Goal: Task Accomplishment & Management: Use online tool/utility

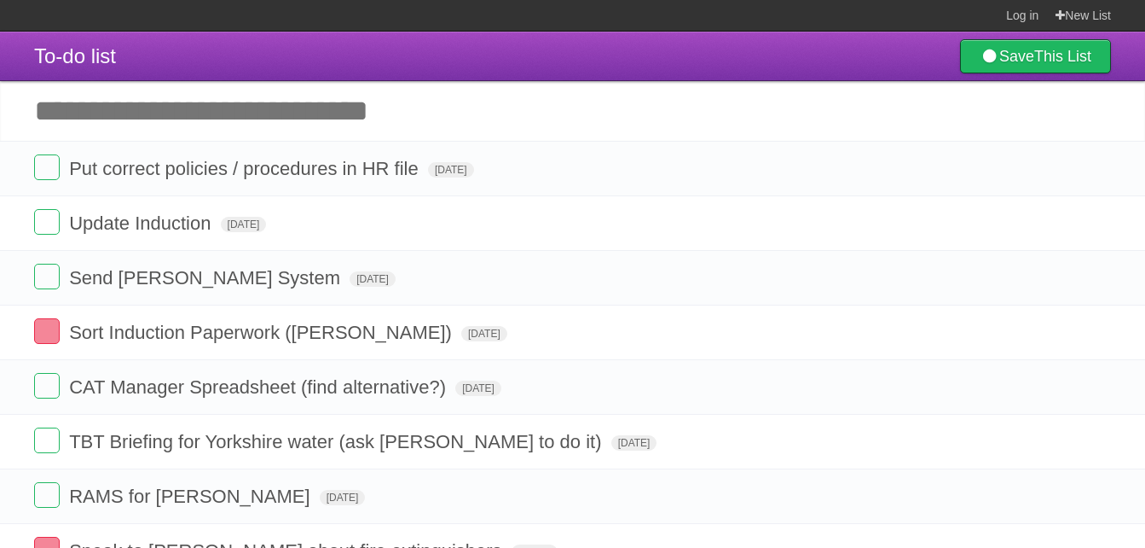
click at [330, 129] on input "Add another task" at bounding box center [572, 111] width 1145 height 60
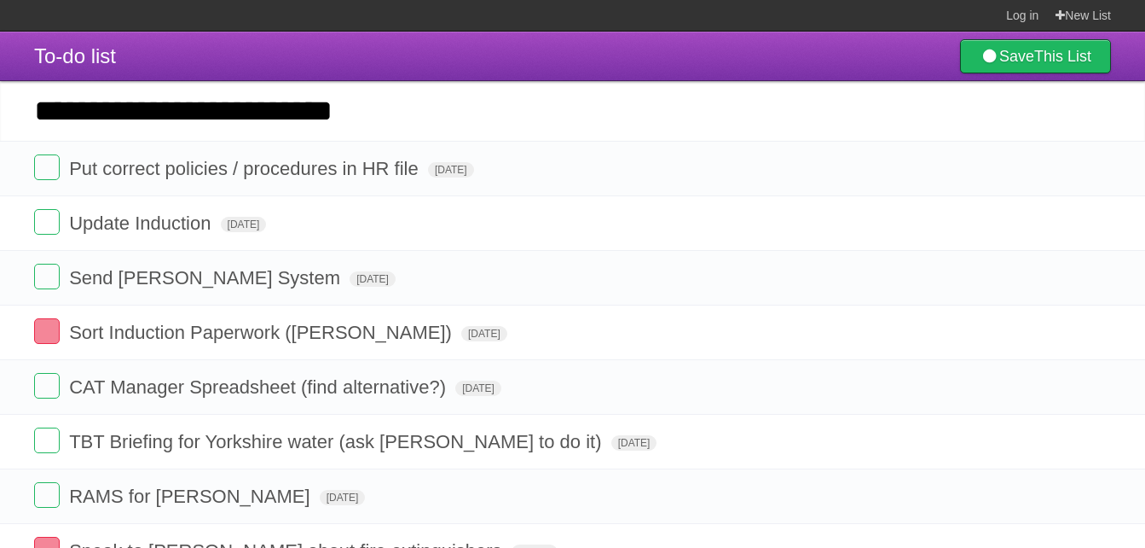
type input "**********"
click input "*********" at bounding box center [0, 0] width 0 height 0
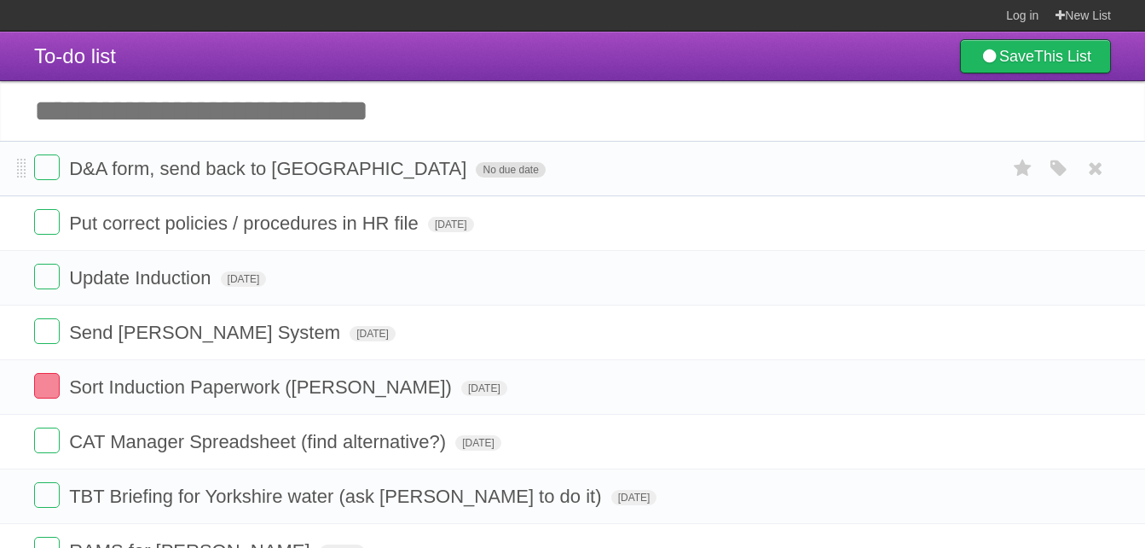
click at [476, 171] on span "No due date" at bounding box center [510, 169] width 69 height 15
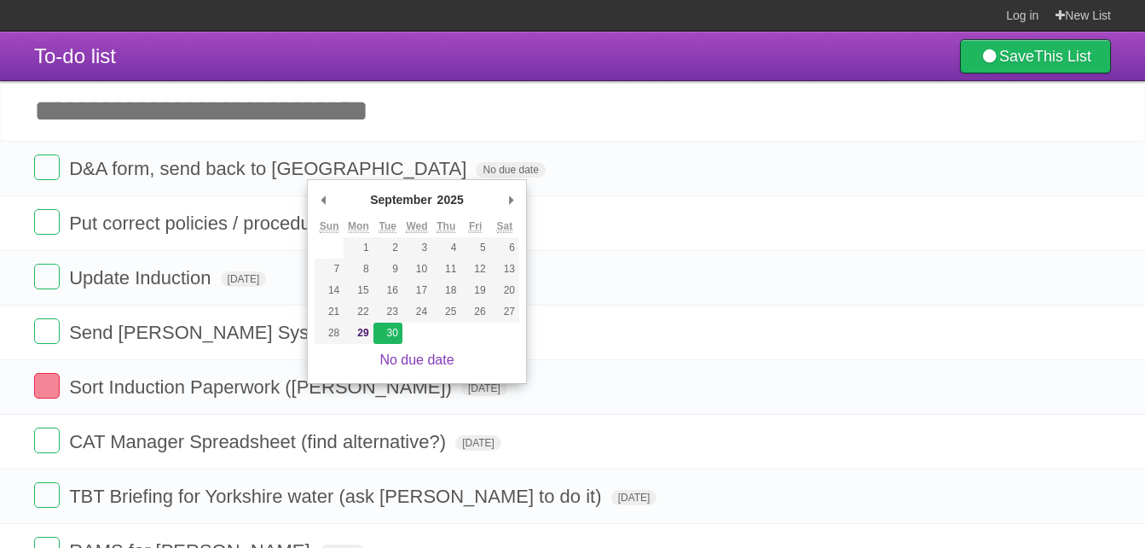
type span "[DATE]"
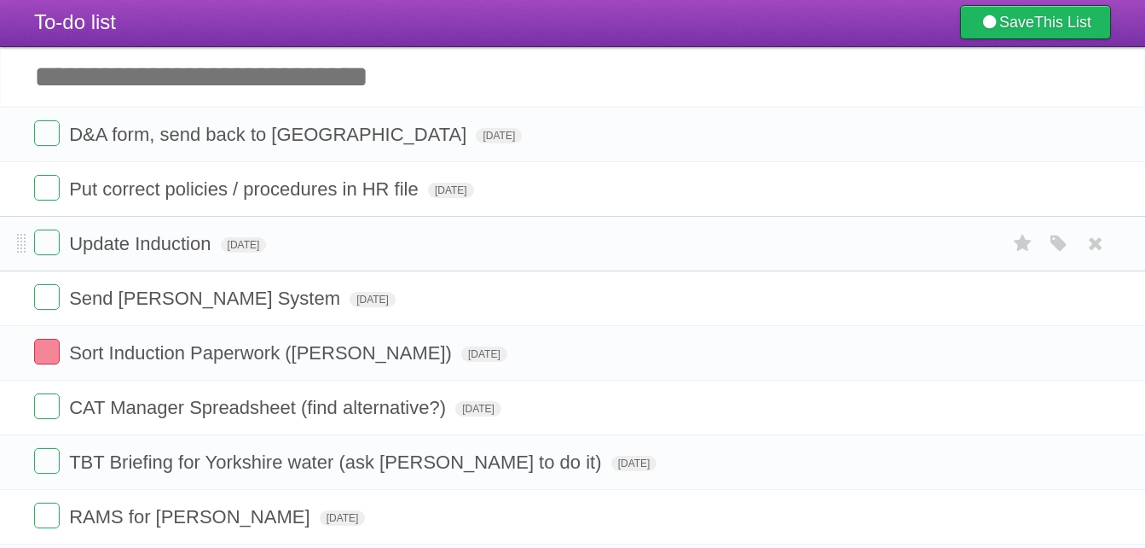
scroll to position [85, 0]
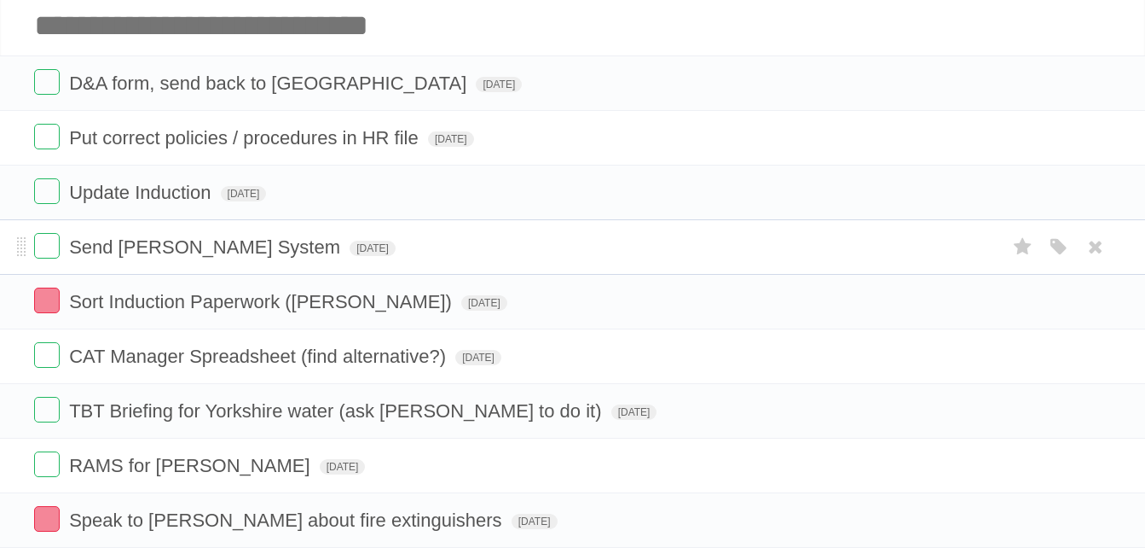
drag, startPoint x: 101, startPoint y: 241, endPoint x: 559, endPoint y: 249, distance: 458.0
click at [559, 249] on form "Send [PERSON_NAME] System [DATE] White Red Blue Green Purple Orange" at bounding box center [572, 247] width 1077 height 28
click at [1063, 251] on icon "button" at bounding box center [1059, 247] width 24 height 22
click at [895, 251] on label "Red" at bounding box center [893, 246] width 19 height 19
click at [1059, 356] on icon "button" at bounding box center [1059, 356] width 24 height 22
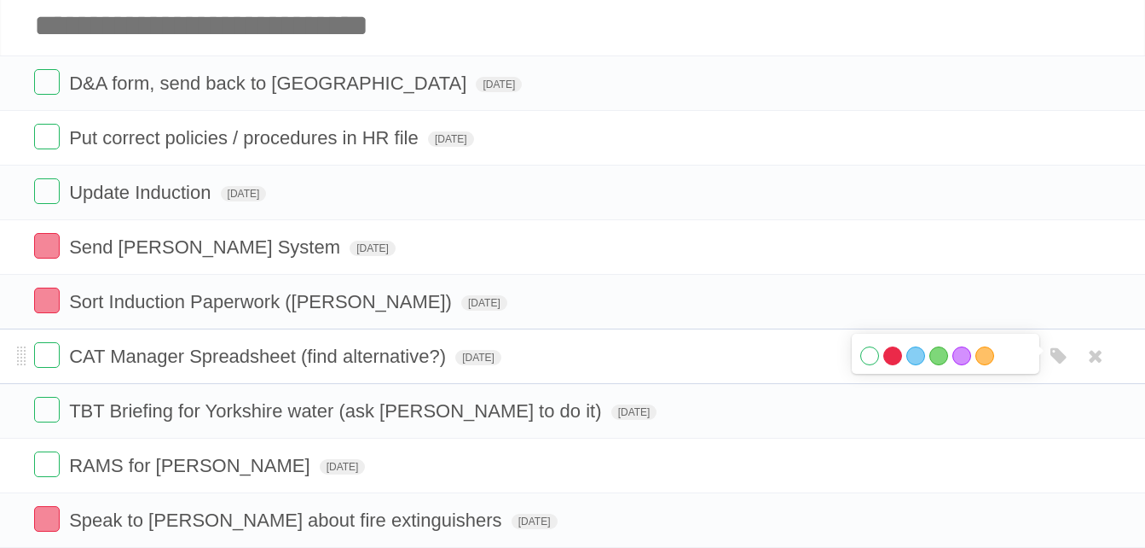
click at [897, 356] on label "Red" at bounding box center [893, 355] width 19 height 19
click at [721, 359] on form "CAT Manager Spreadsheet (find alternative?) [DATE] White Red Blue Green Purple …" at bounding box center [572, 356] width 1077 height 28
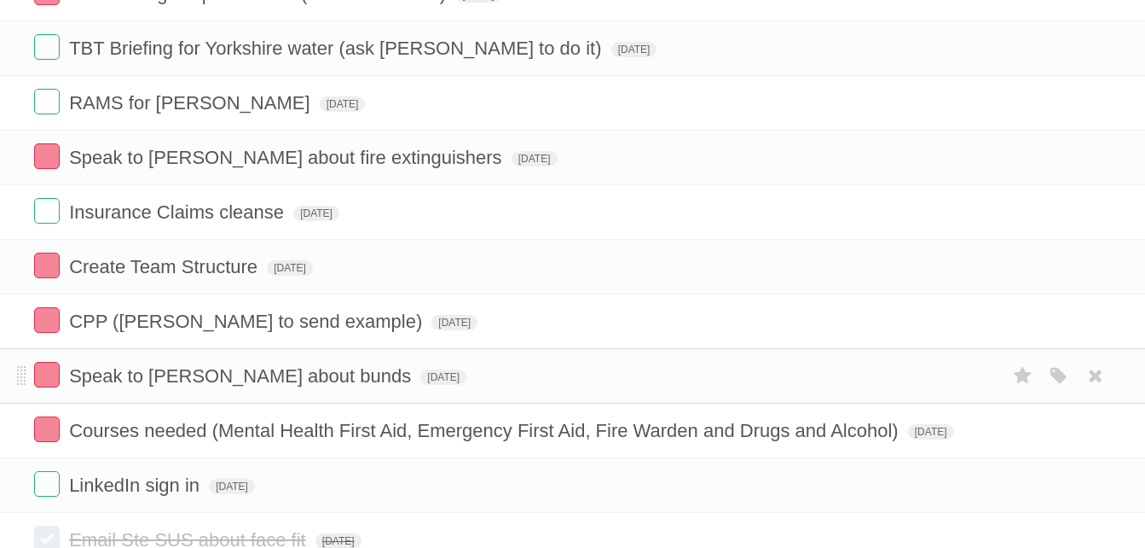
scroll to position [682, 0]
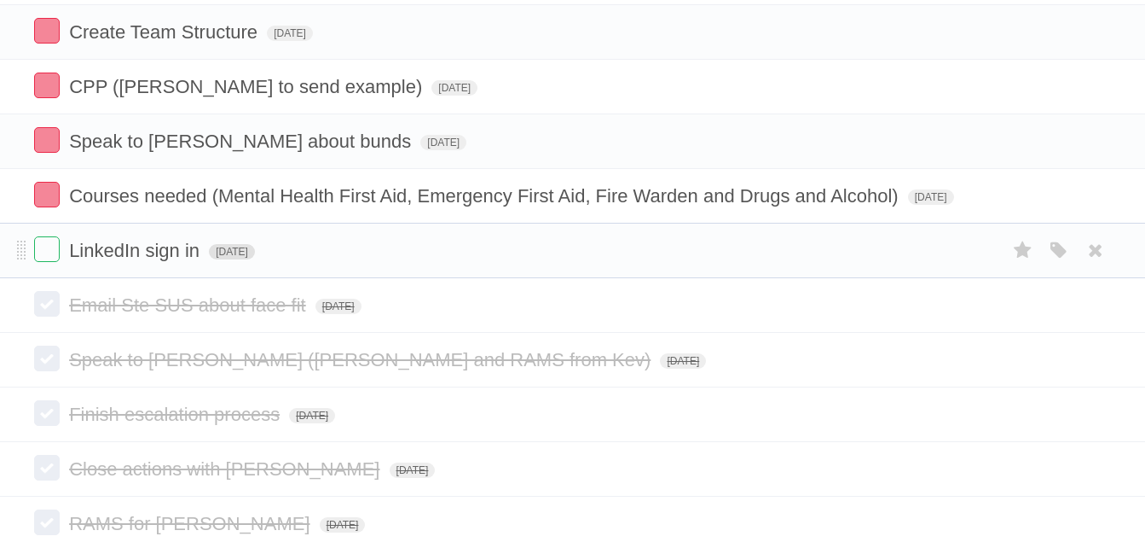
click at [249, 248] on span "[DATE]" at bounding box center [232, 251] width 46 height 15
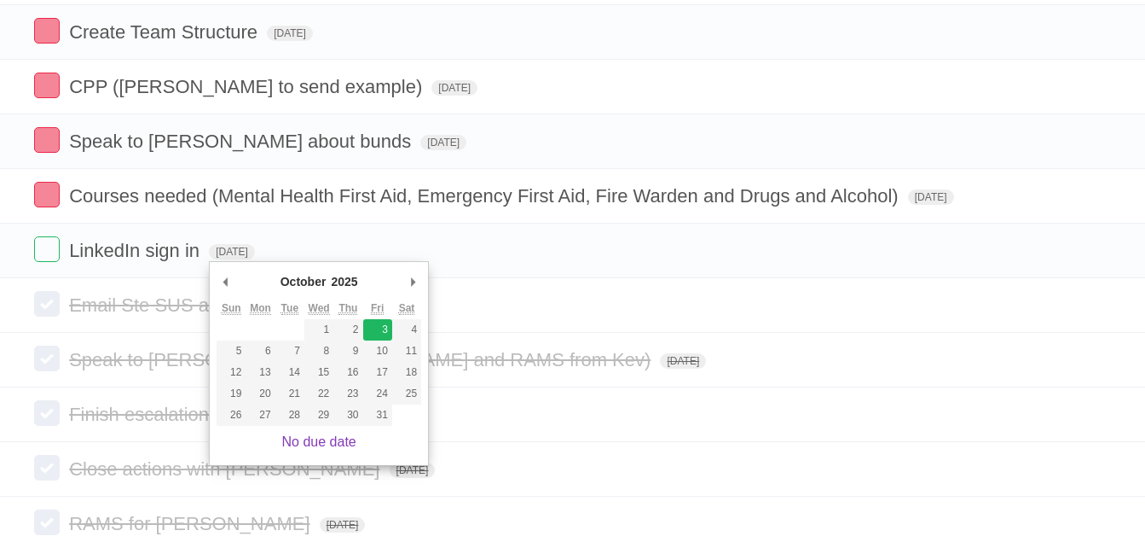
type span "[DATE]"
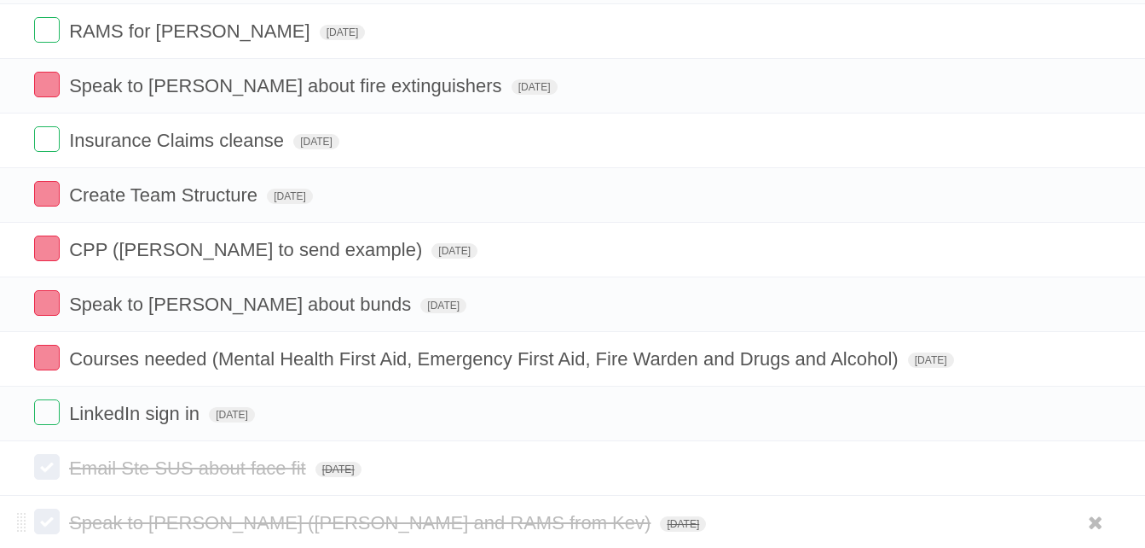
scroll to position [512, 0]
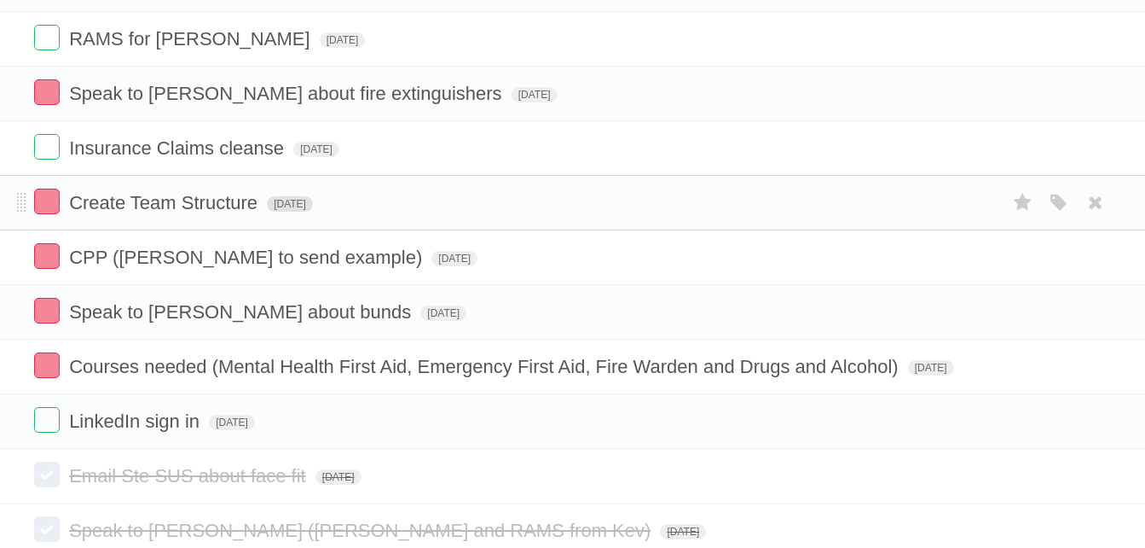
click at [313, 205] on span "[DATE]" at bounding box center [290, 203] width 46 height 15
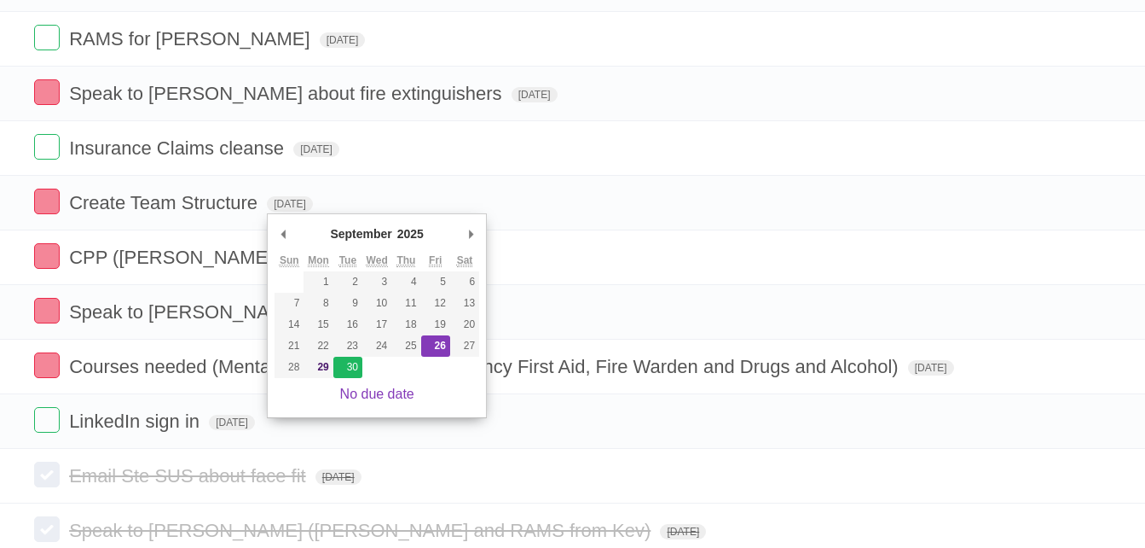
type span "[DATE]"
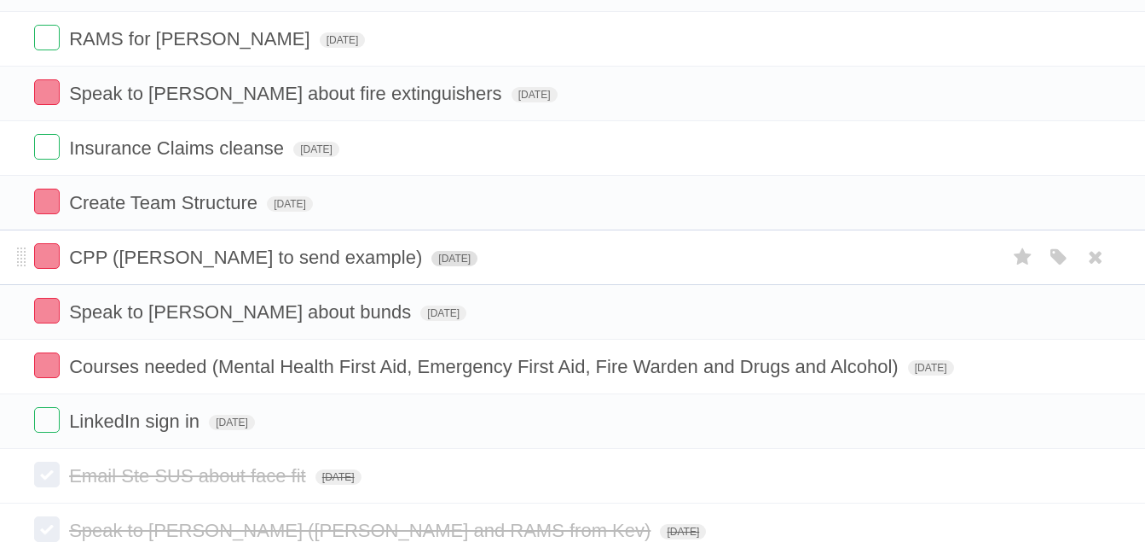
click at [432, 259] on span "[DATE]" at bounding box center [455, 258] width 46 height 15
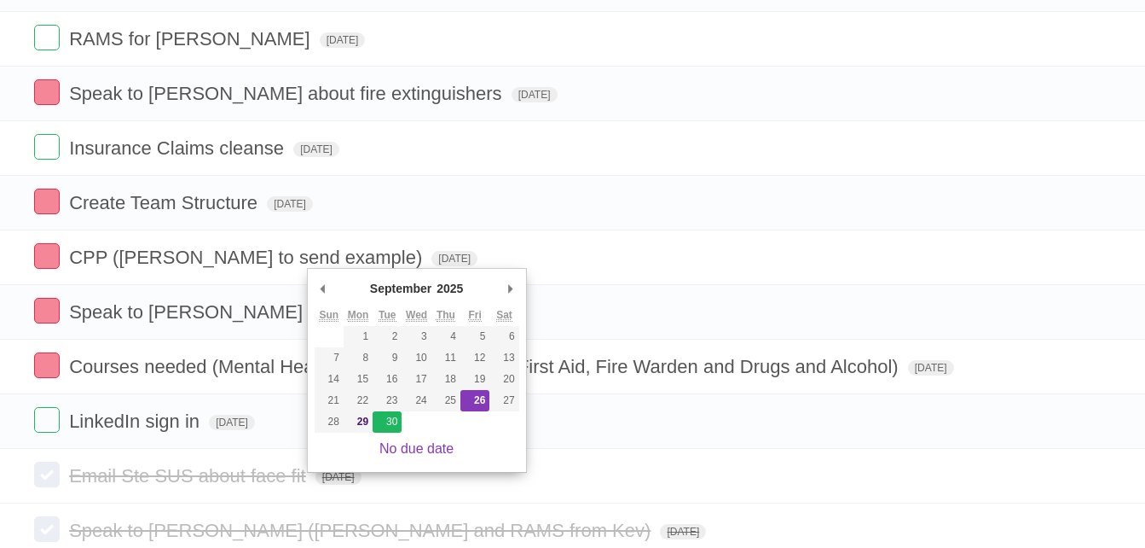
type span "[DATE]"
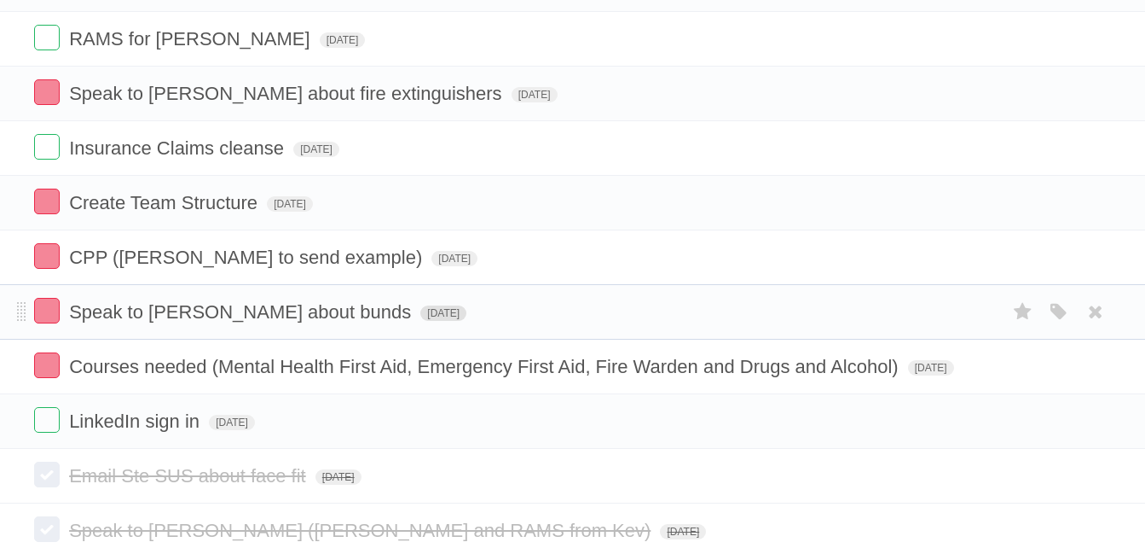
click at [420, 311] on span "[DATE]" at bounding box center [443, 312] width 46 height 15
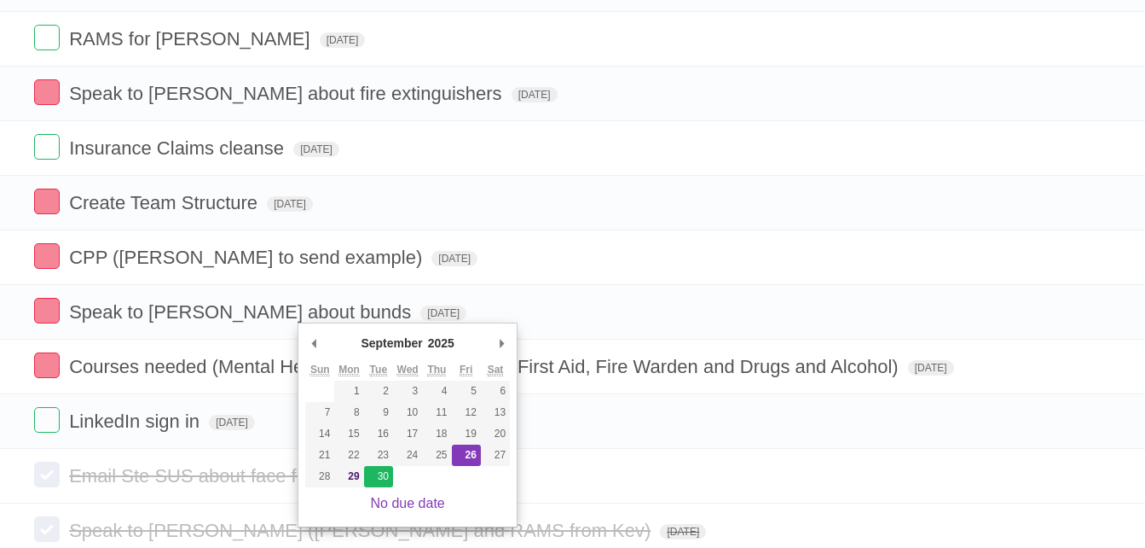
type span "[DATE]"
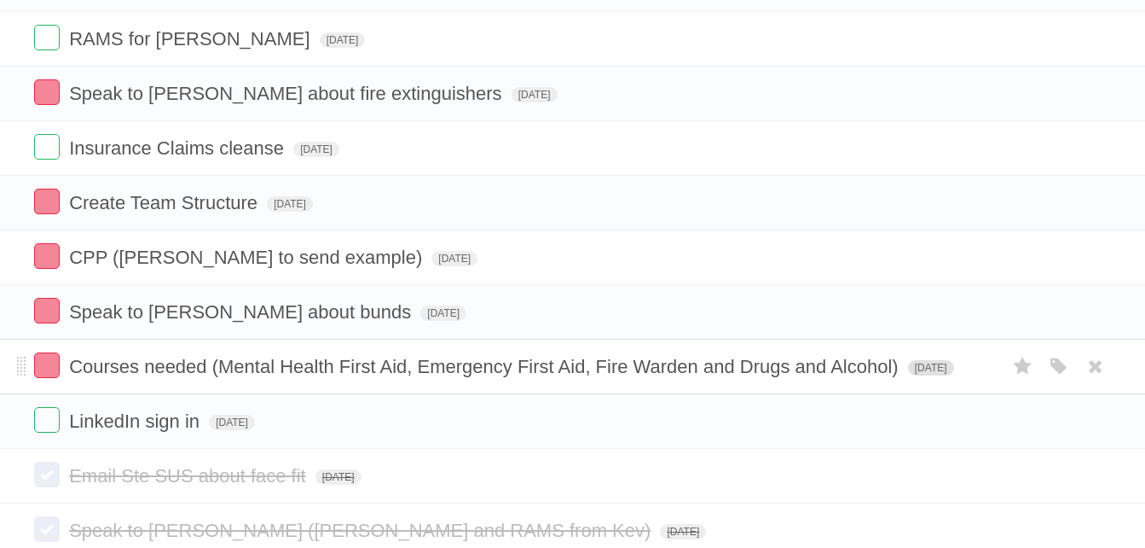
click at [930, 368] on span "[DATE]" at bounding box center [931, 367] width 46 height 15
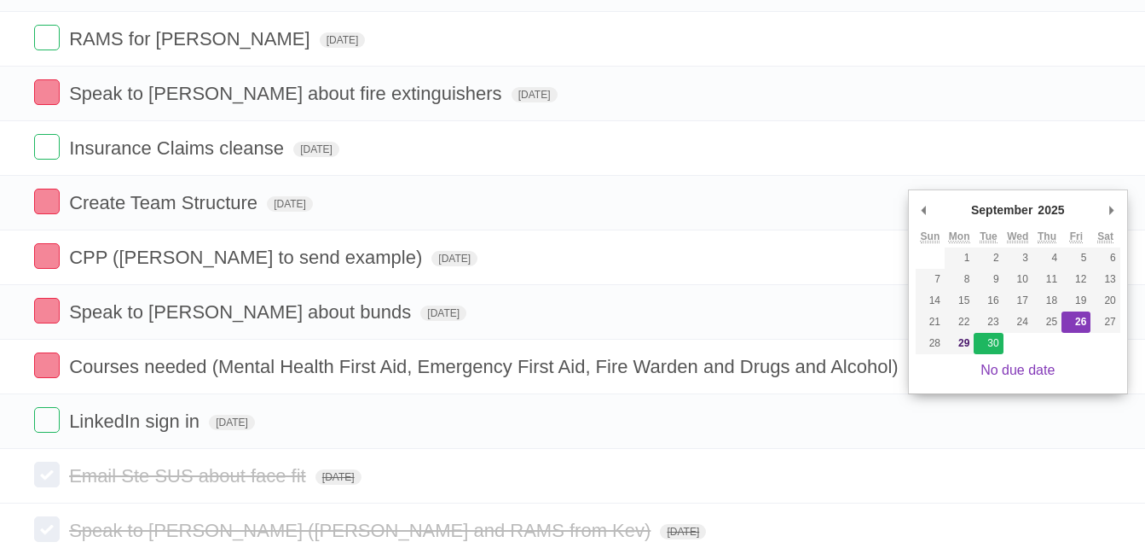
type span "[DATE]"
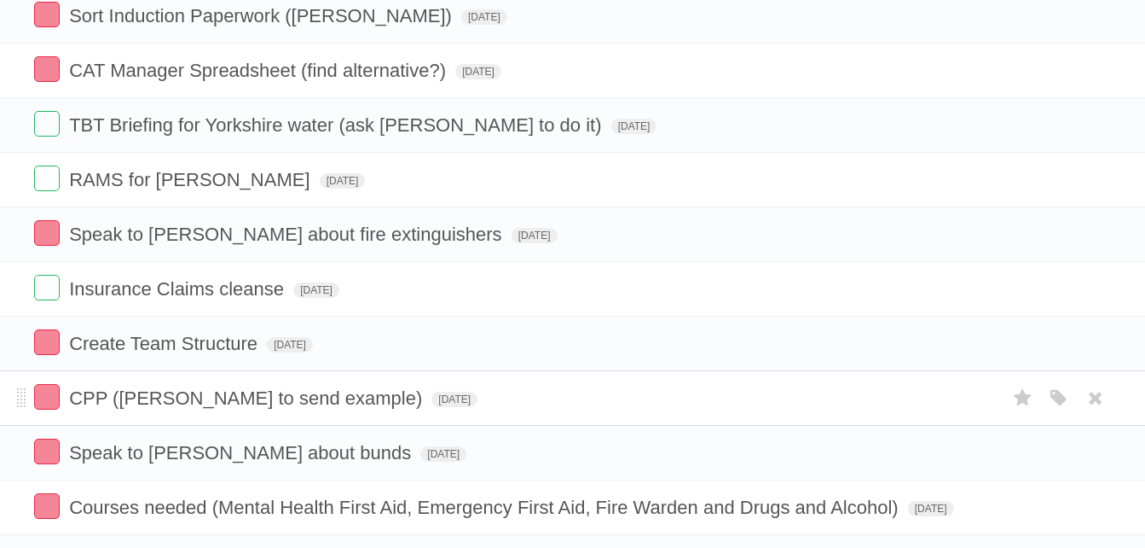
scroll to position [341, 0]
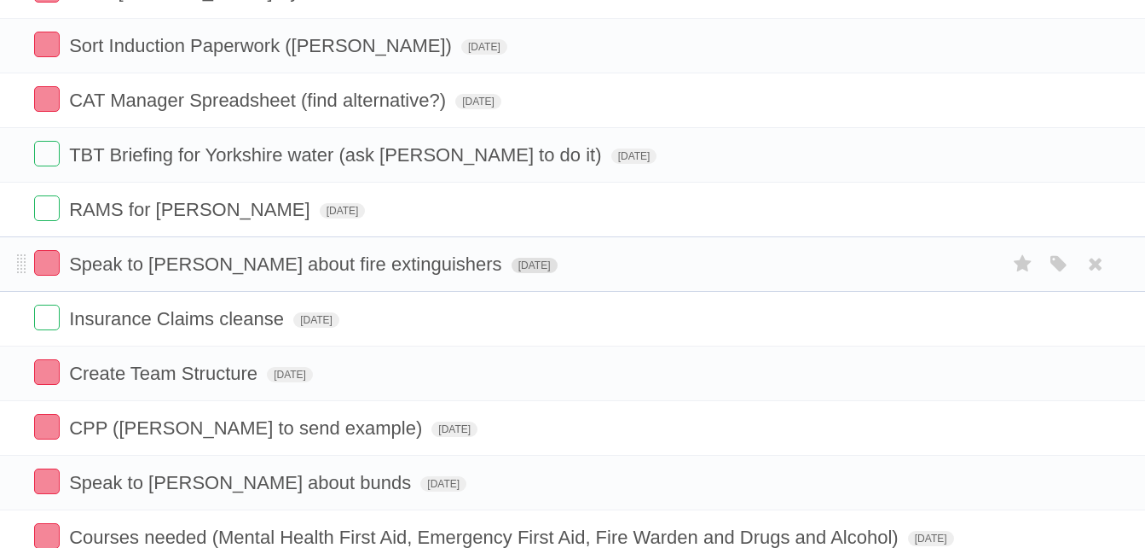
click at [512, 270] on span "[DATE]" at bounding box center [535, 265] width 46 height 15
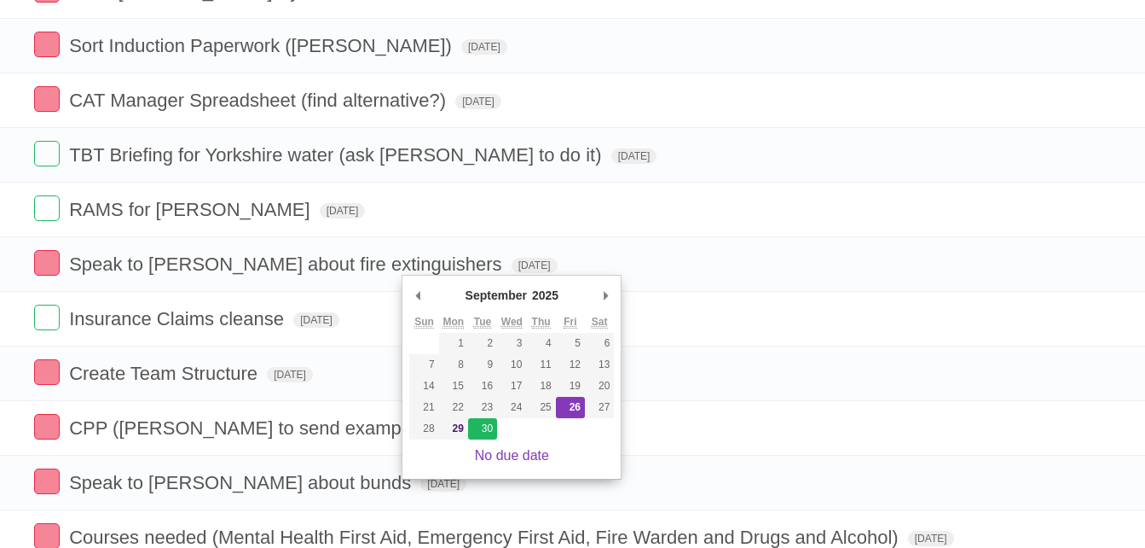
type span "[DATE]"
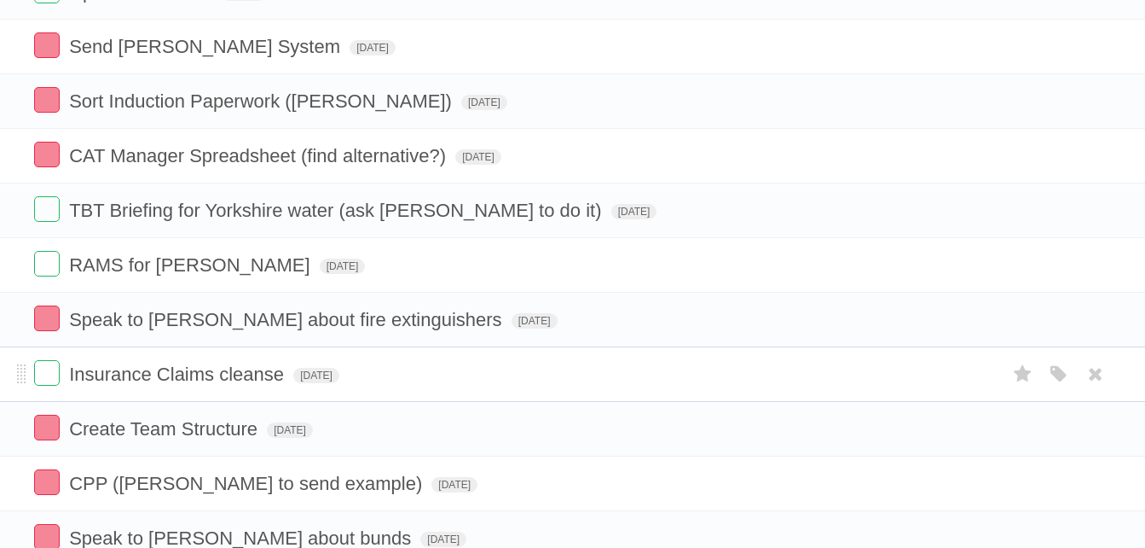
scroll to position [256, 0]
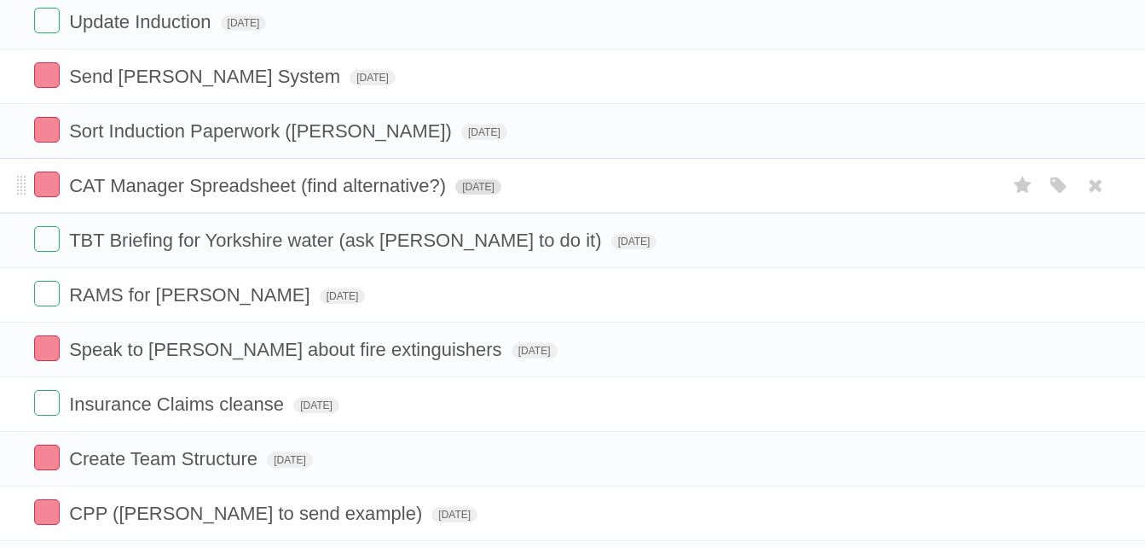
click at [501, 192] on span "[DATE]" at bounding box center [478, 186] width 46 height 15
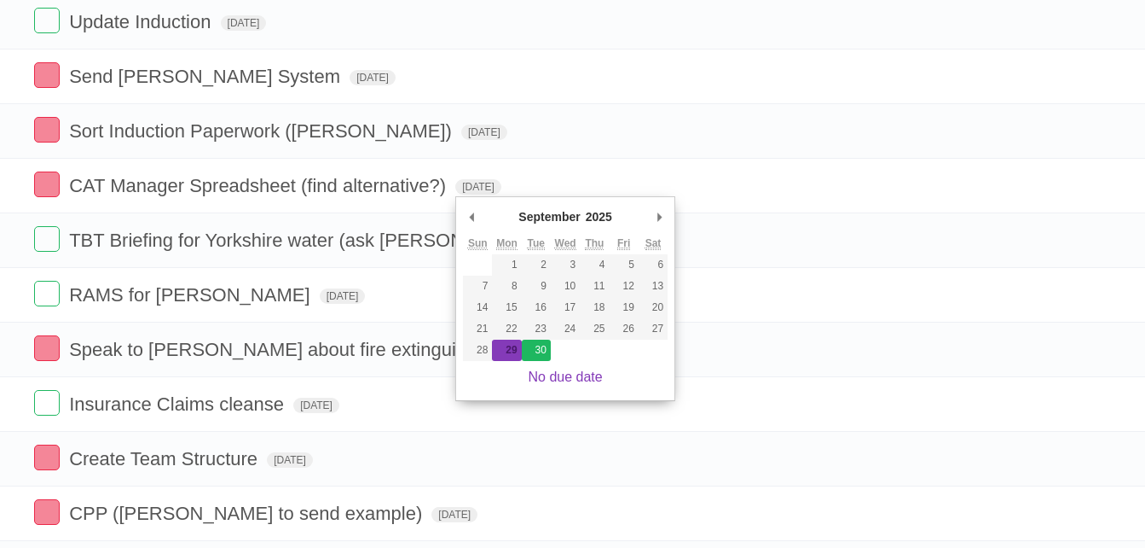
type span "[DATE]"
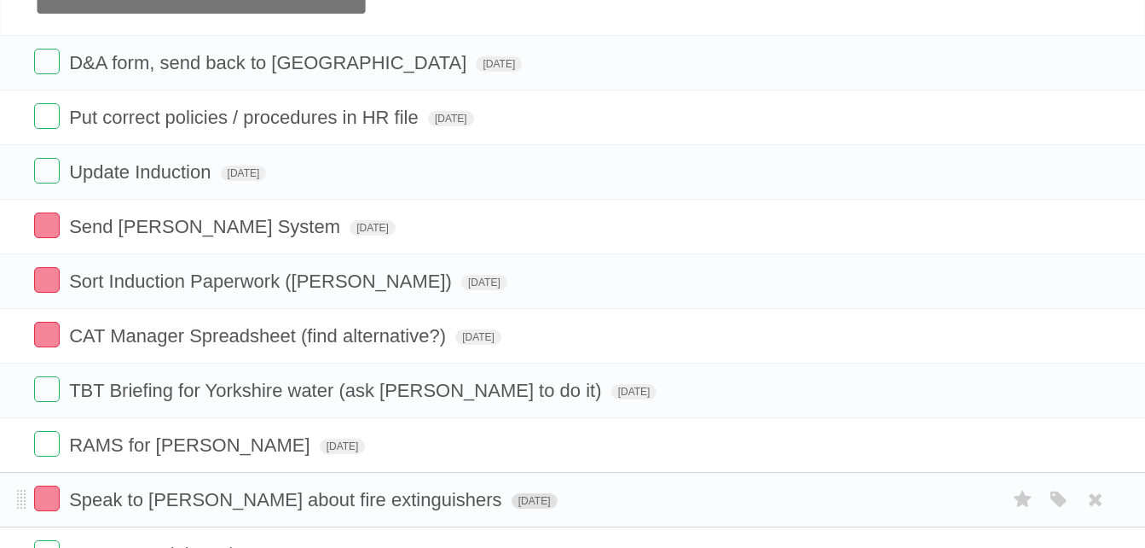
scroll to position [85, 0]
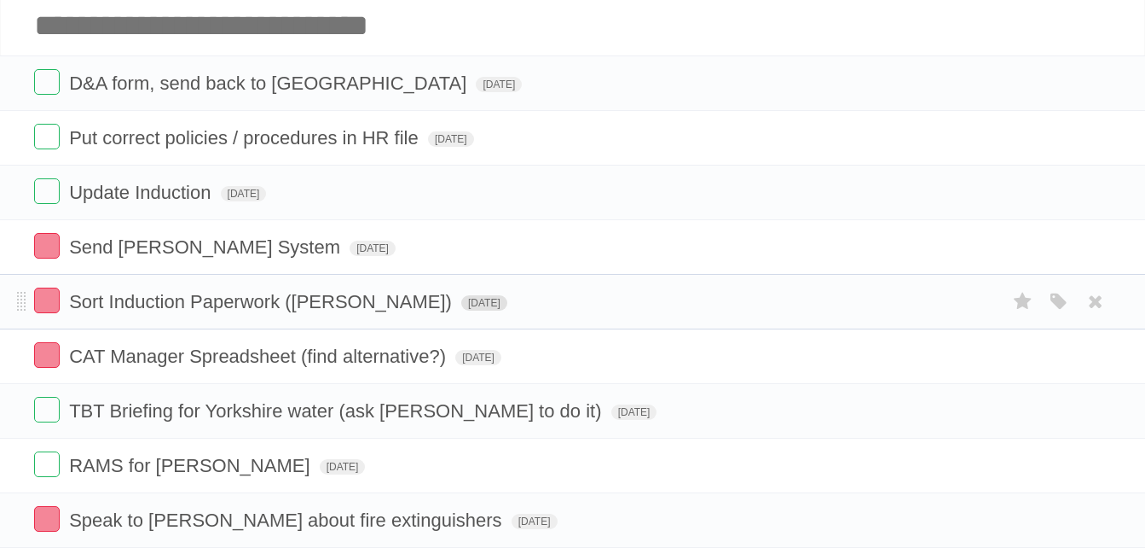
click at [461, 303] on span "[DATE]" at bounding box center [484, 302] width 46 height 15
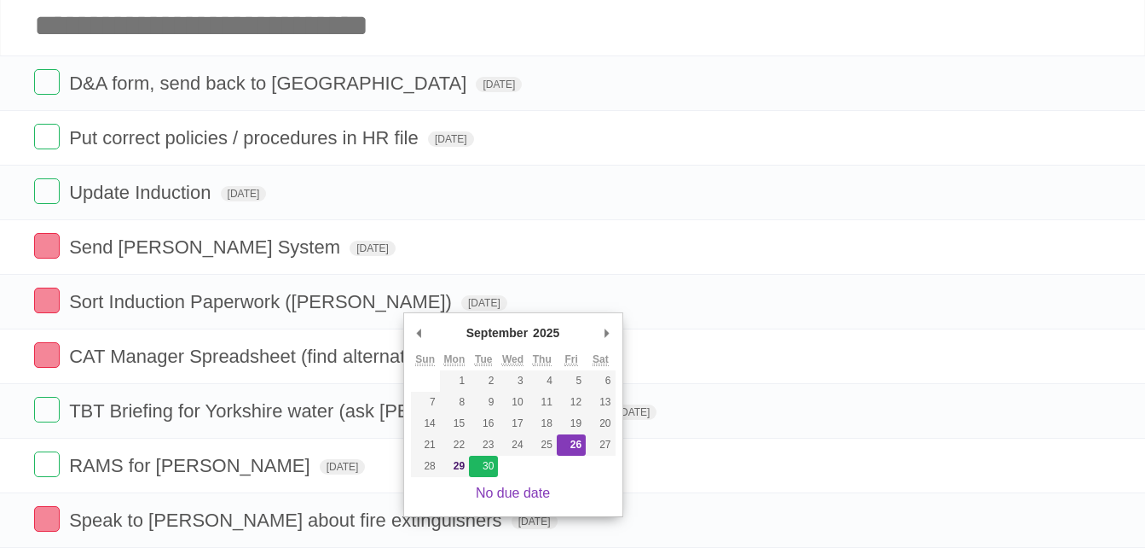
type span "[DATE]"
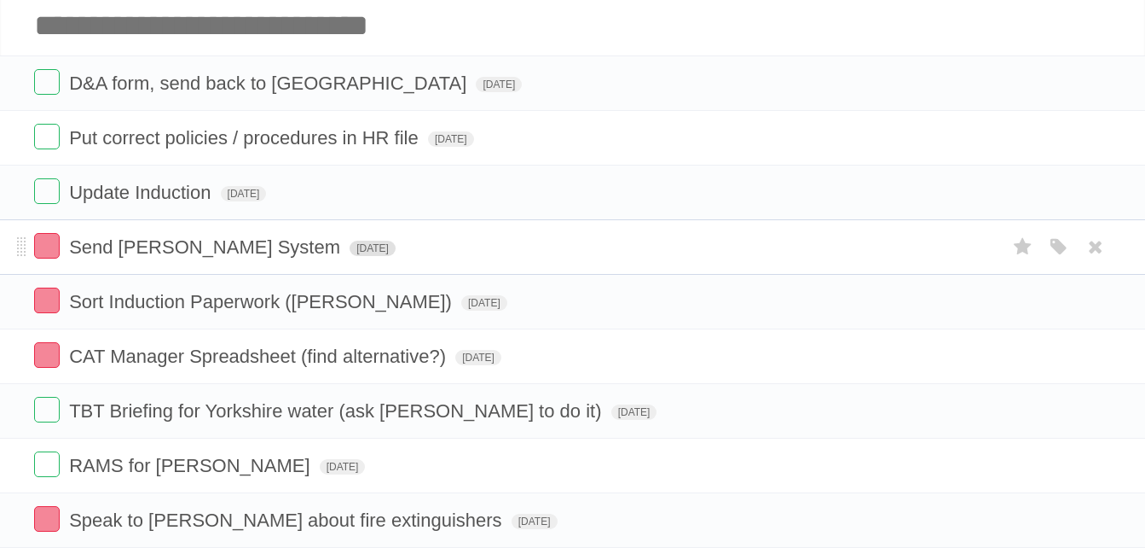
click at [350, 243] on span "[DATE]" at bounding box center [373, 247] width 46 height 15
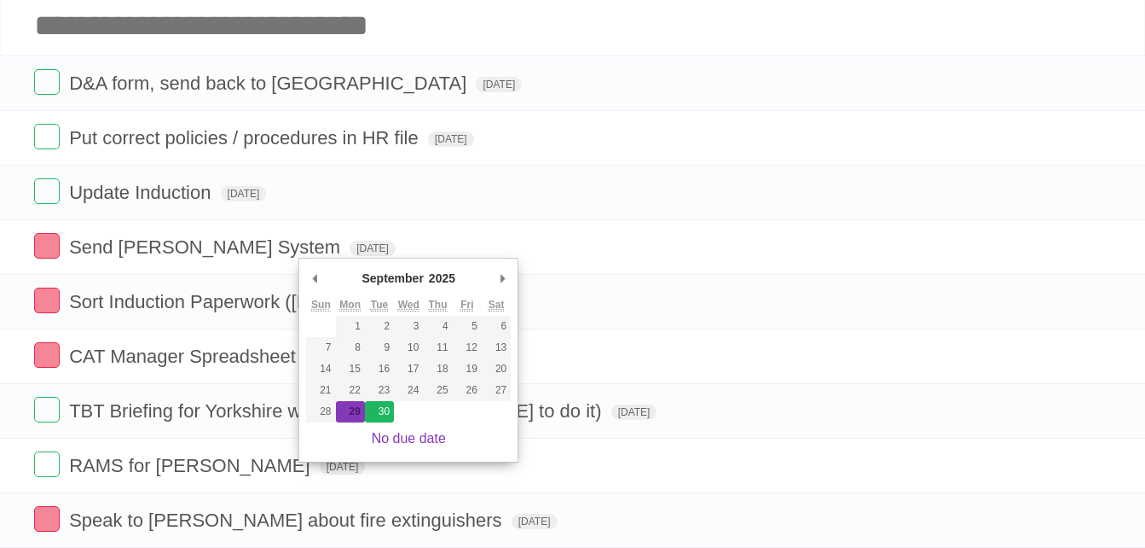
type span "[DATE]"
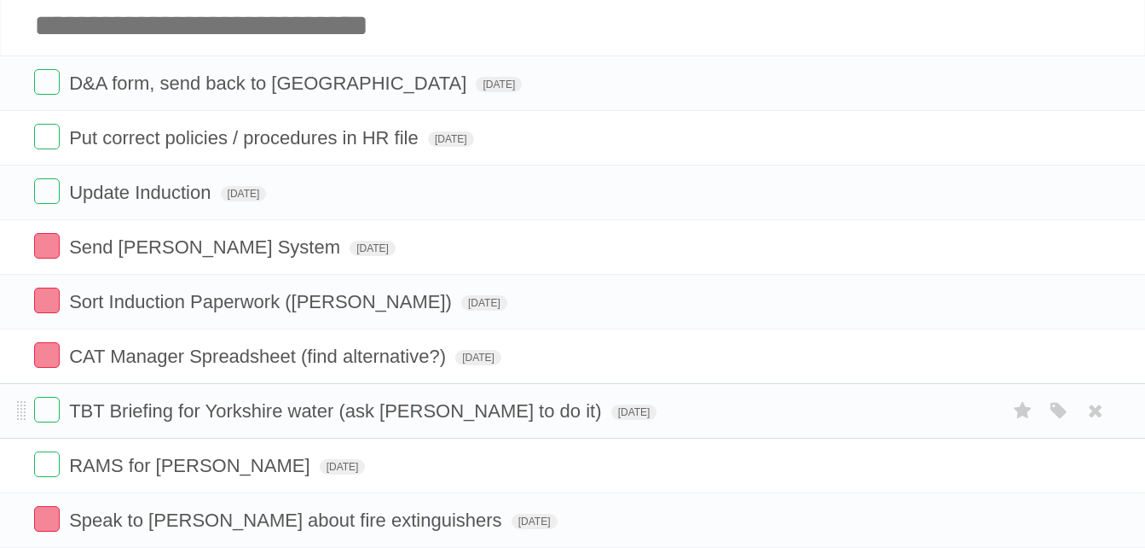
scroll to position [0, 0]
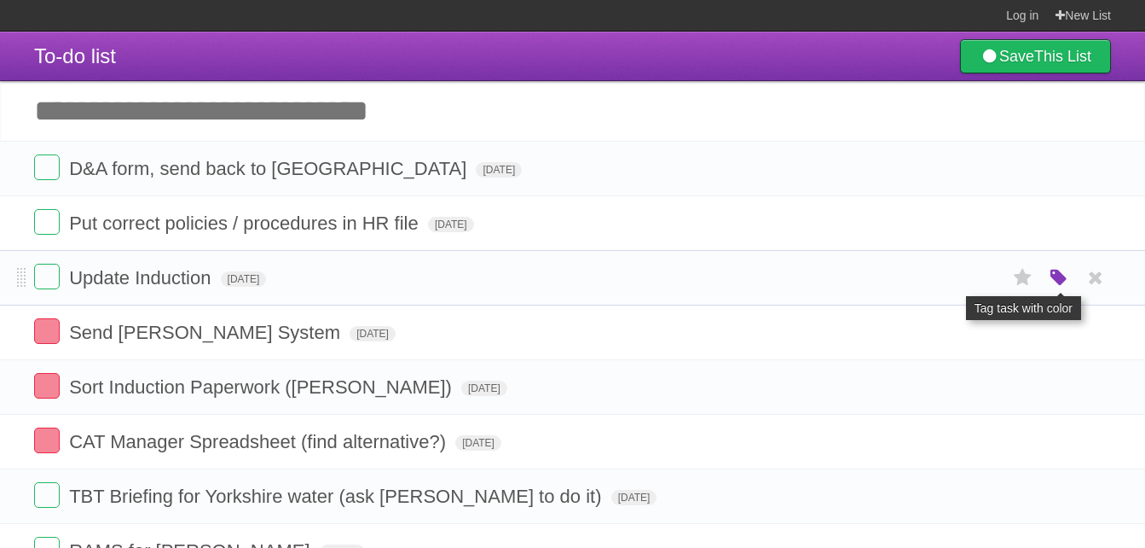
click at [1059, 277] on icon "button" at bounding box center [1059, 278] width 24 height 22
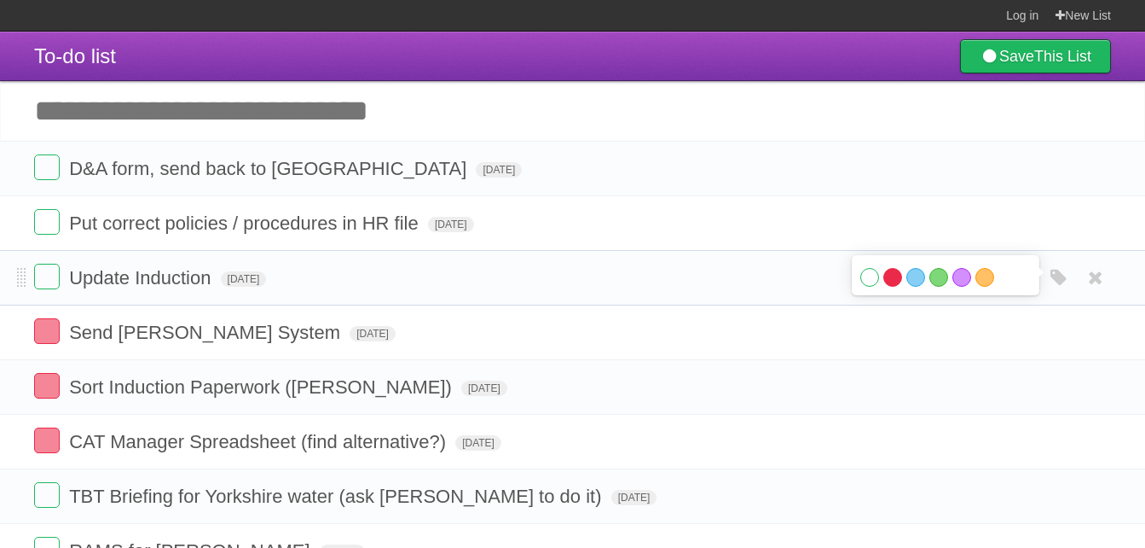
click at [892, 282] on label "Red" at bounding box center [893, 277] width 19 height 19
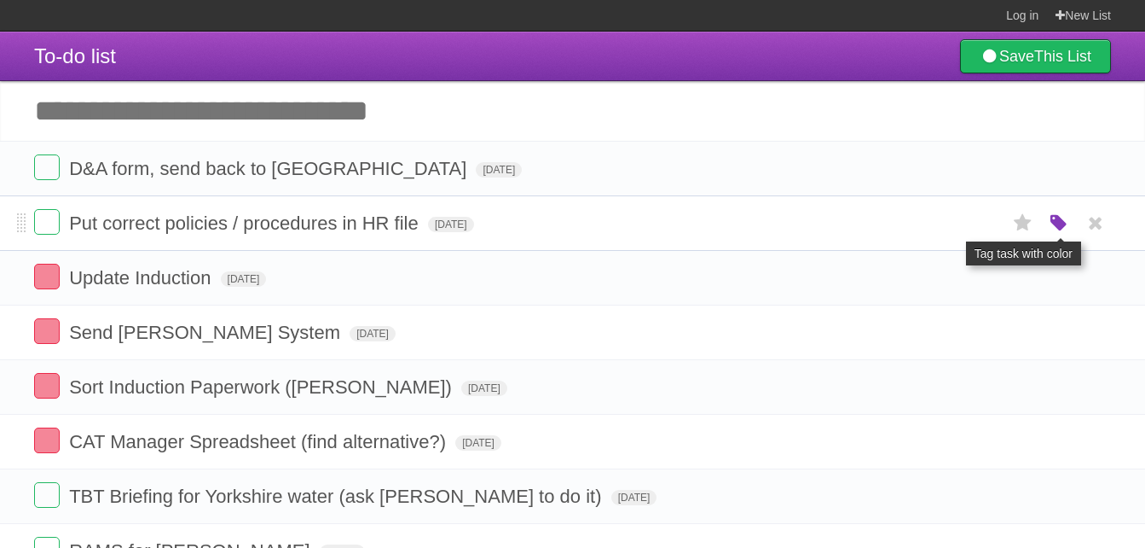
click at [1065, 226] on icon "button" at bounding box center [1059, 223] width 24 height 22
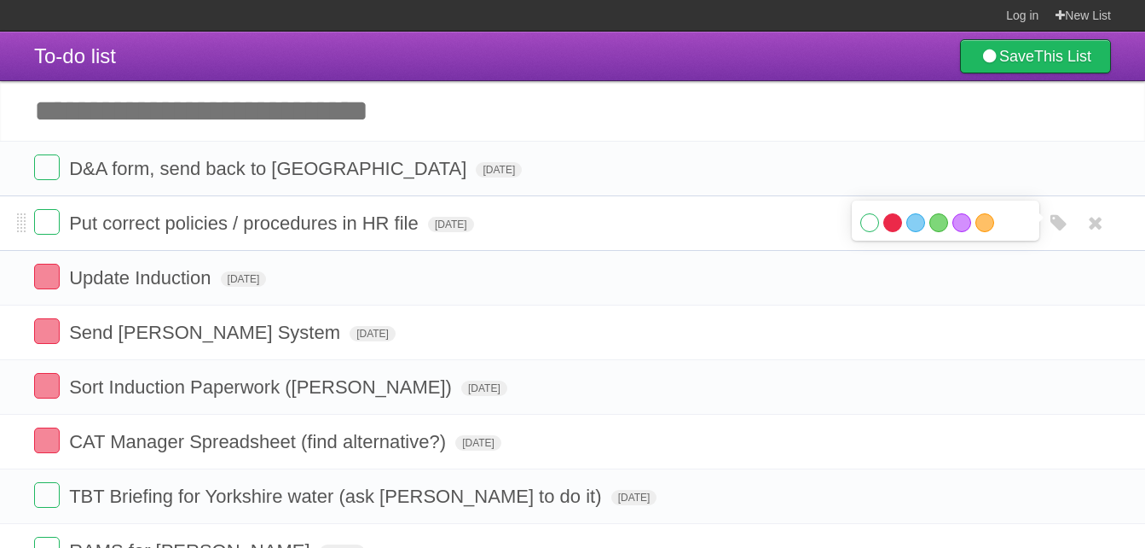
click at [894, 229] on label "Red" at bounding box center [893, 222] width 19 height 19
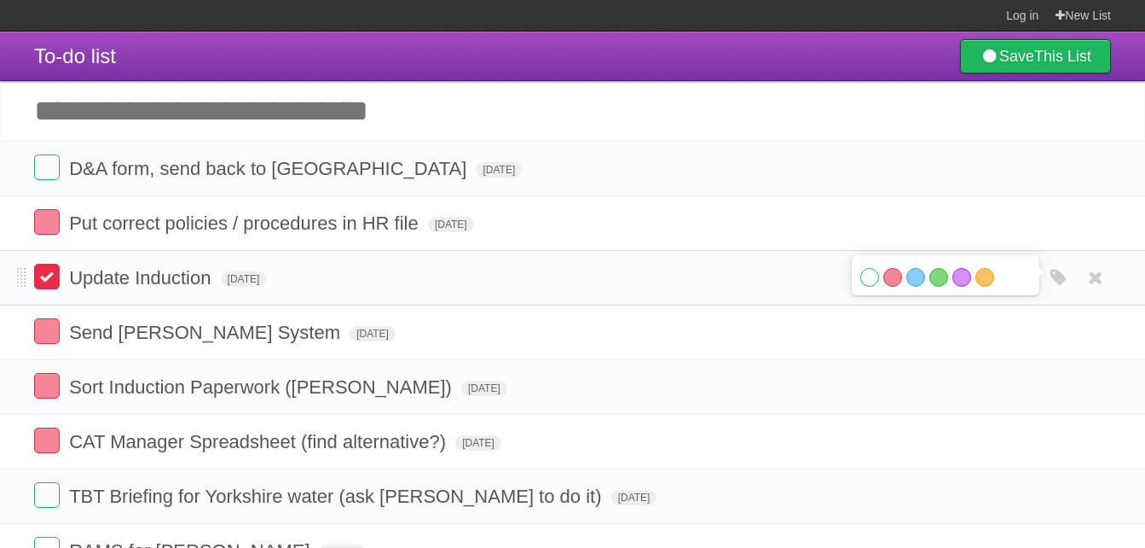
click at [49, 280] on label at bounding box center [47, 277] width 26 height 26
click at [48, 225] on label at bounding box center [47, 222] width 26 height 26
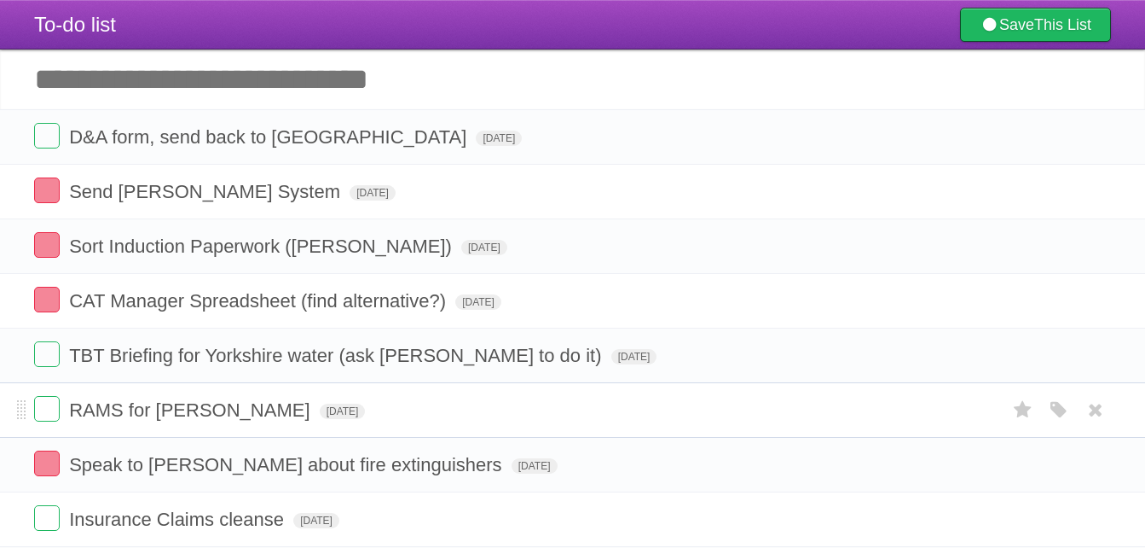
scroll to position [85, 0]
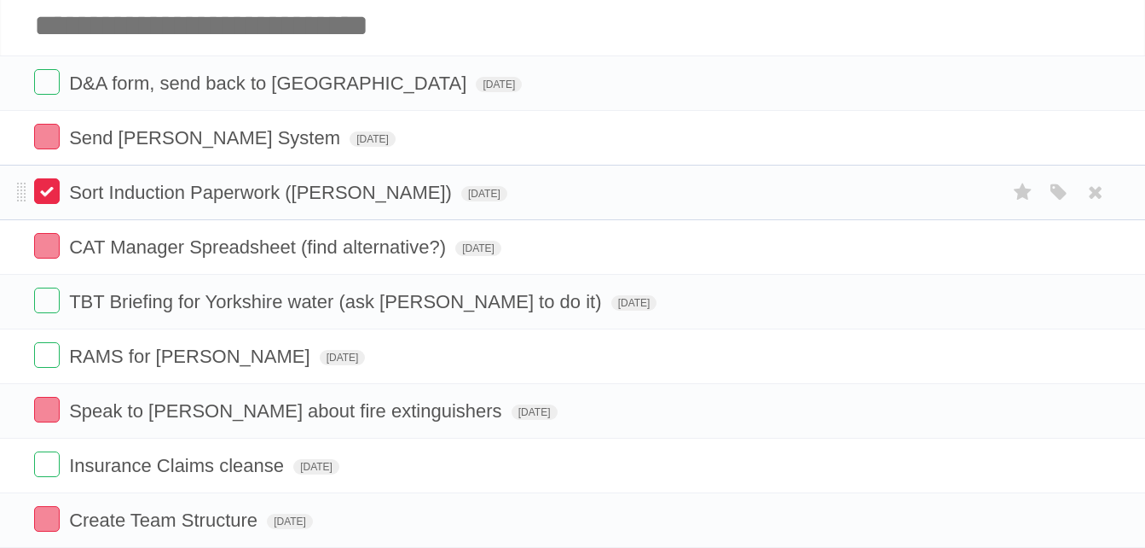
click at [53, 196] on label at bounding box center [47, 191] width 26 height 26
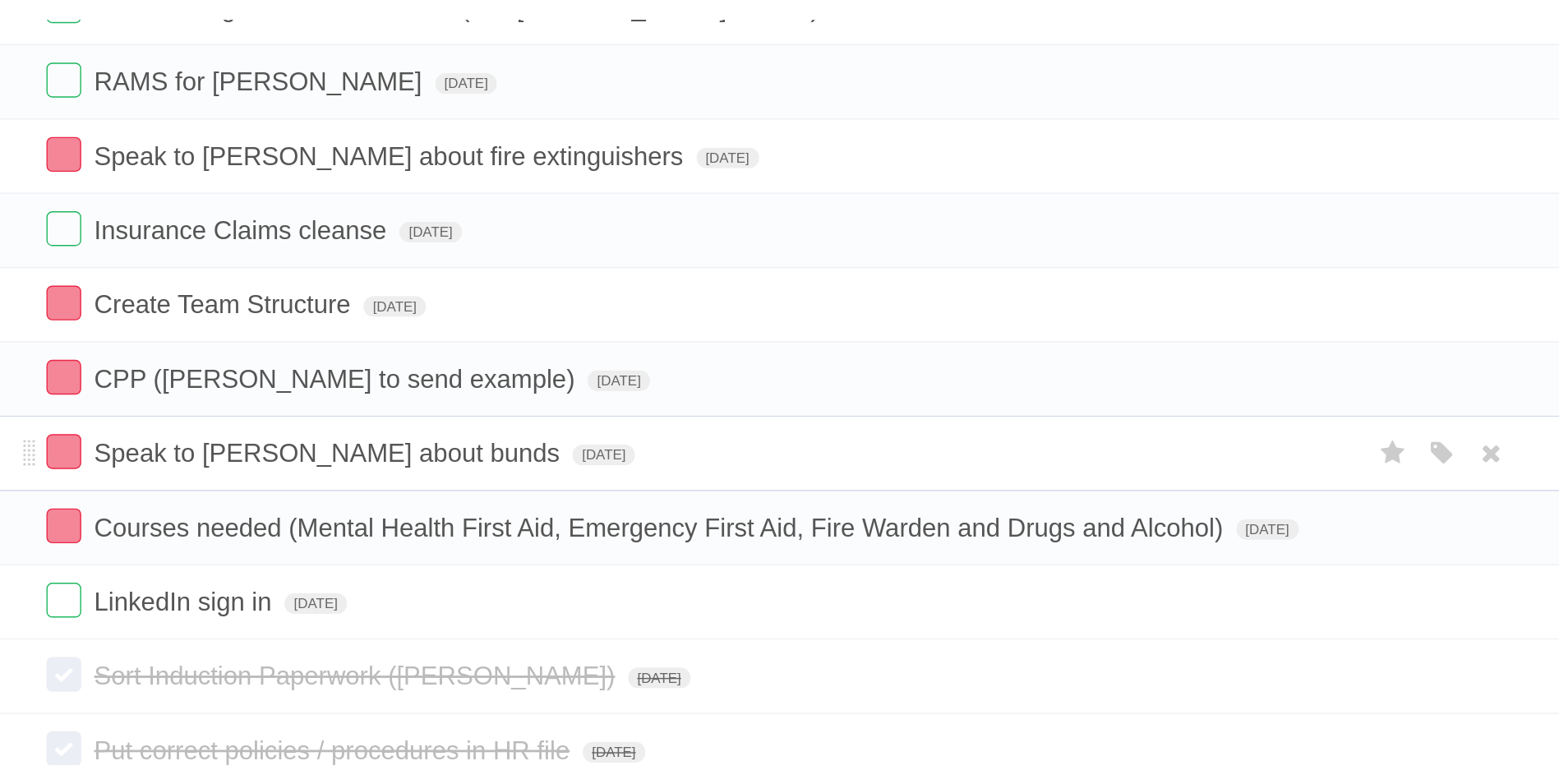
scroll to position [0, 0]
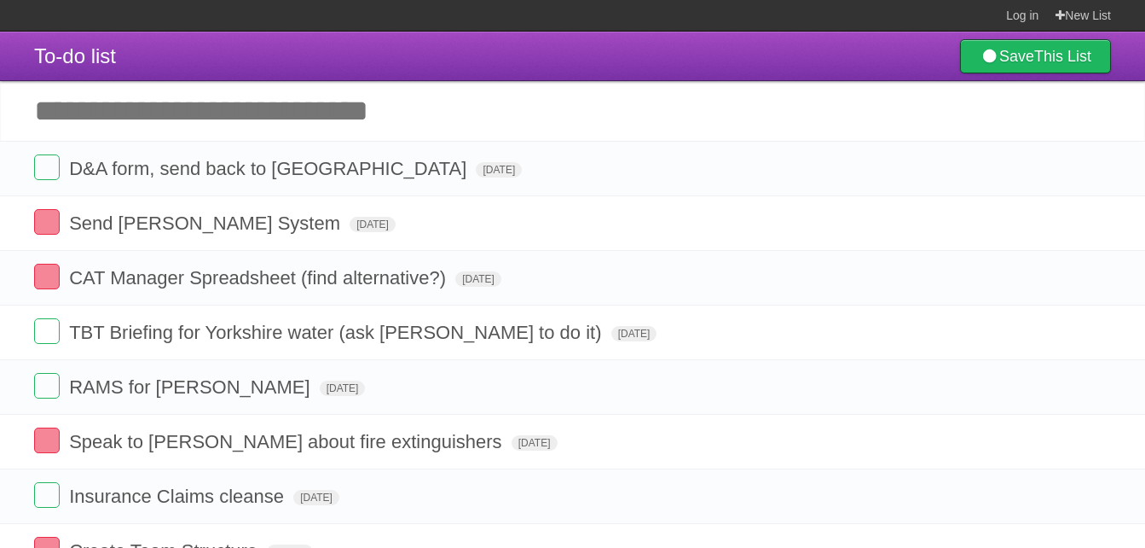
click at [148, 119] on input "Add another task" at bounding box center [572, 111] width 1145 height 60
type input "*"
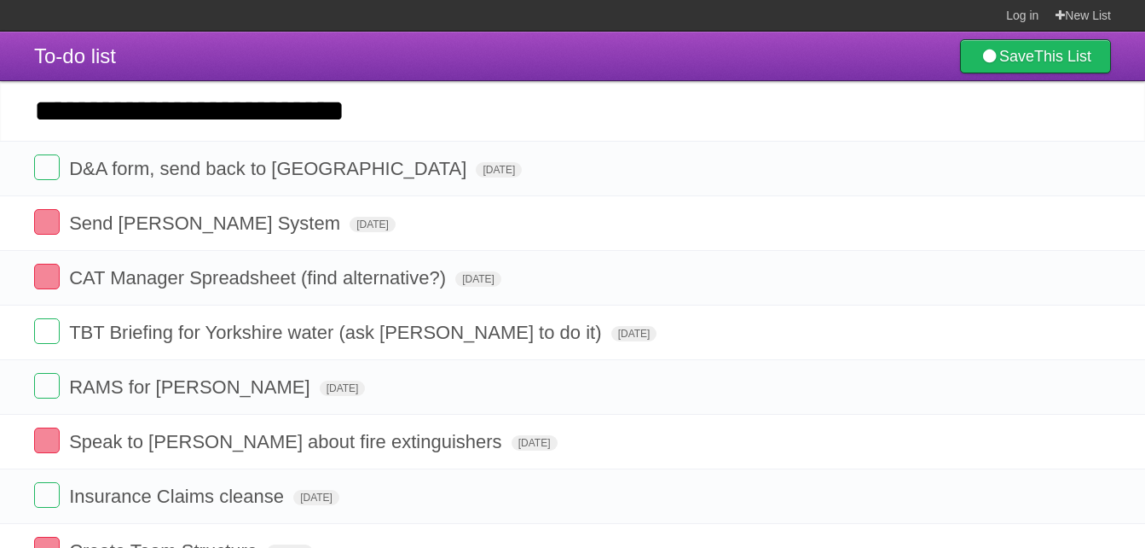
type input "**********"
click input "*********" at bounding box center [0, 0] width 0 height 0
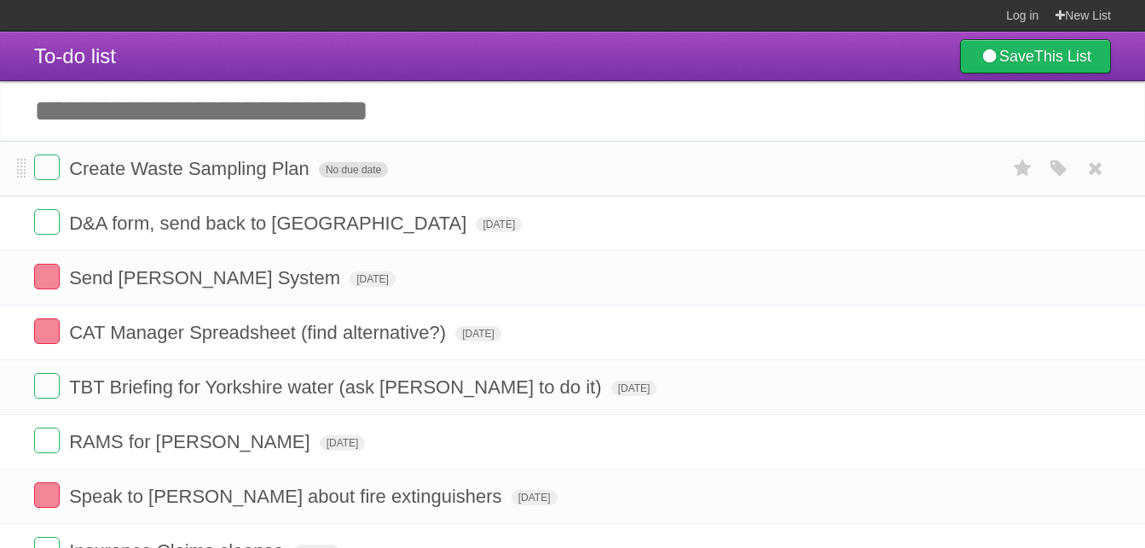
click at [350, 170] on span "No due date" at bounding box center [353, 169] width 69 height 15
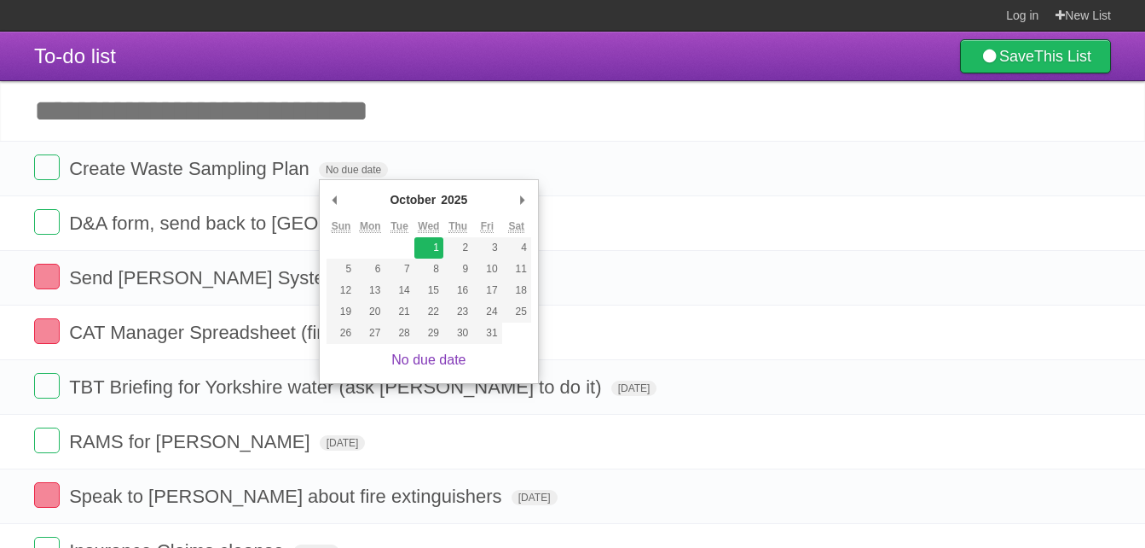
type span "[DATE]"
